Goal: Transaction & Acquisition: Purchase product/service

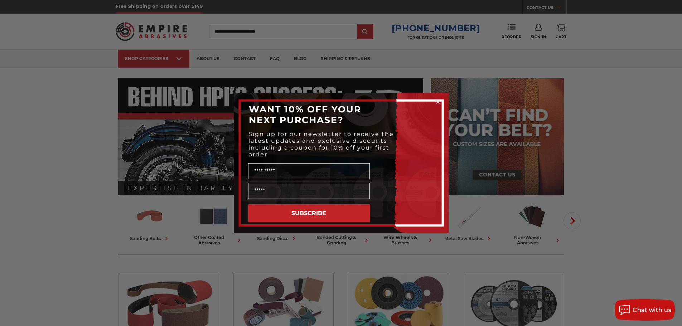
click at [439, 103] on circle "Close dialog" at bounding box center [437, 102] width 7 height 7
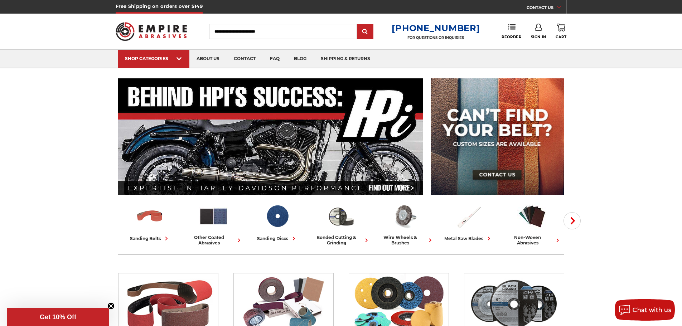
click at [318, 38] on input "Search" at bounding box center [283, 31] width 148 height 15
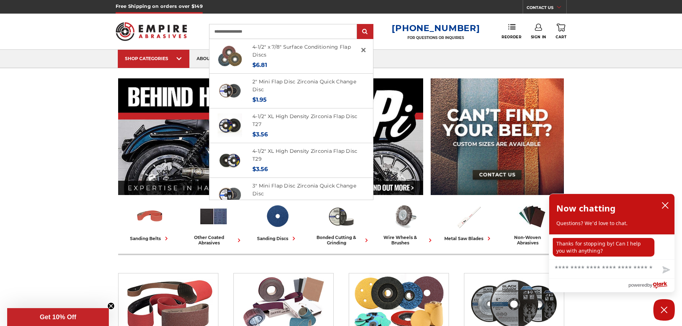
type input "**********"
click at [358, 25] on input "submit" at bounding box center [365, 32] width 14 height 14
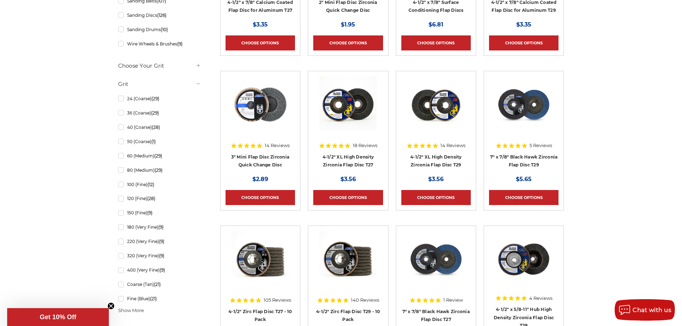
scroll to position [287, 0]
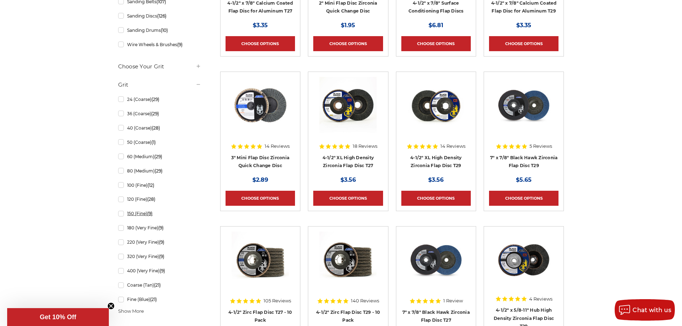
click at [120, 213] on link "150 (Fine) (9)" at bounding box center [159, 213] width 83 height 13
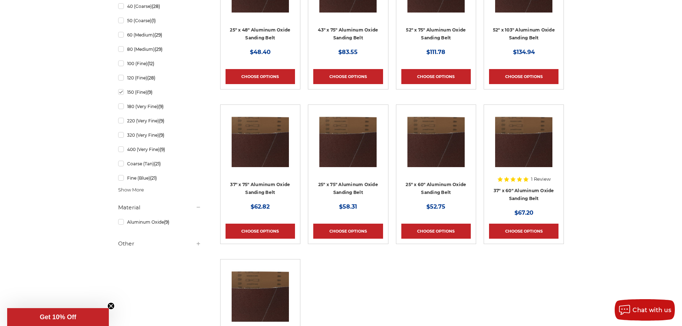
scroll to position [251, 0]
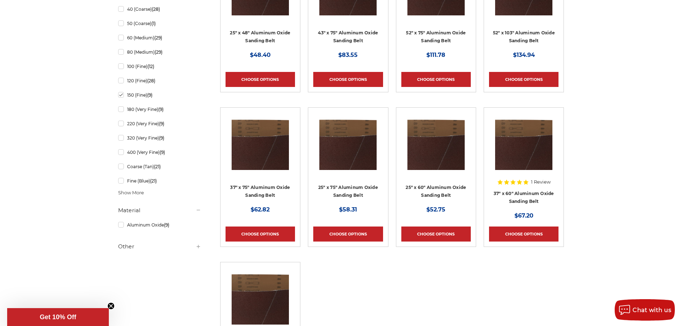
scroll to position [287, 0]
